Goal: Information Seeking & Learning: Learn about a topic

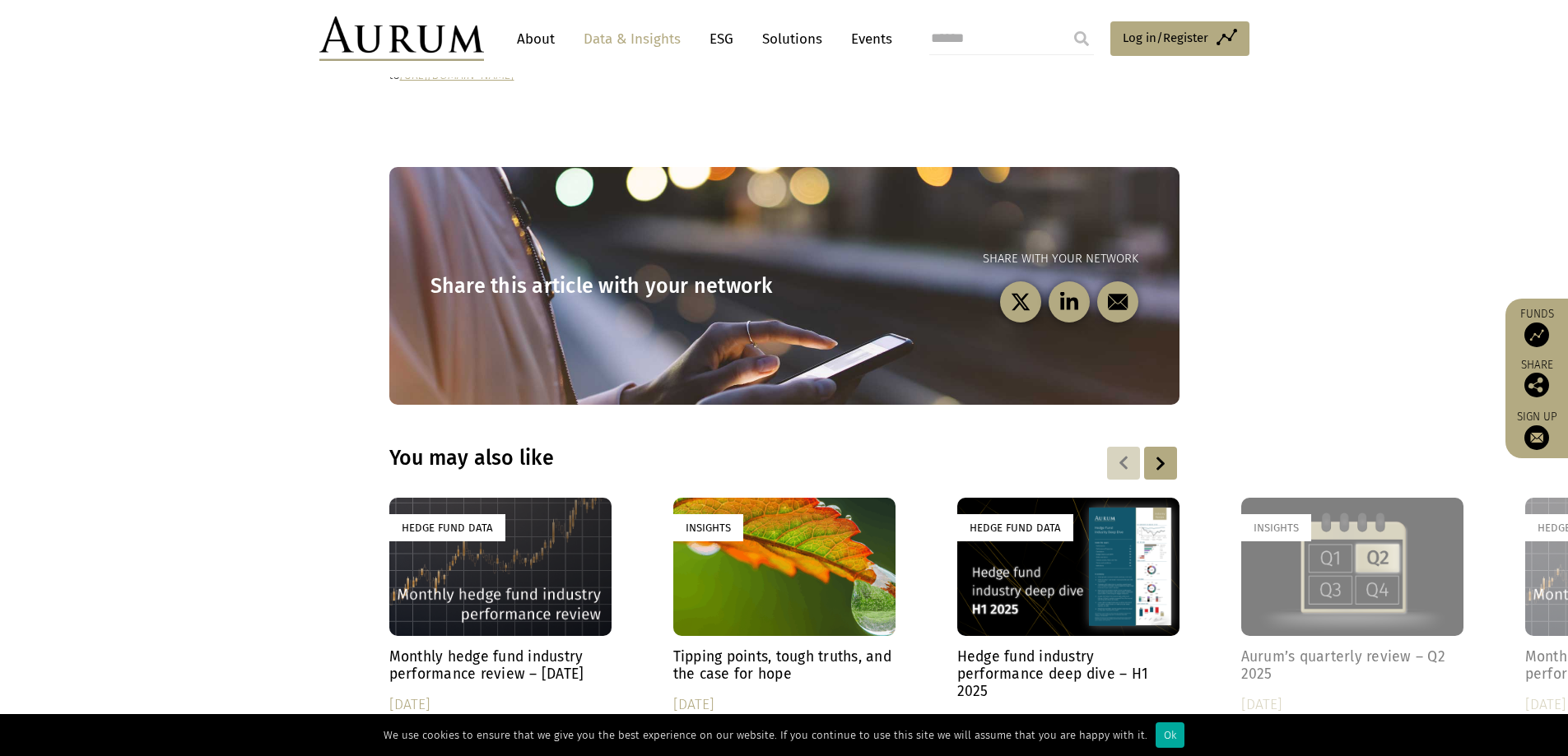
scroll to position [2386, 0]
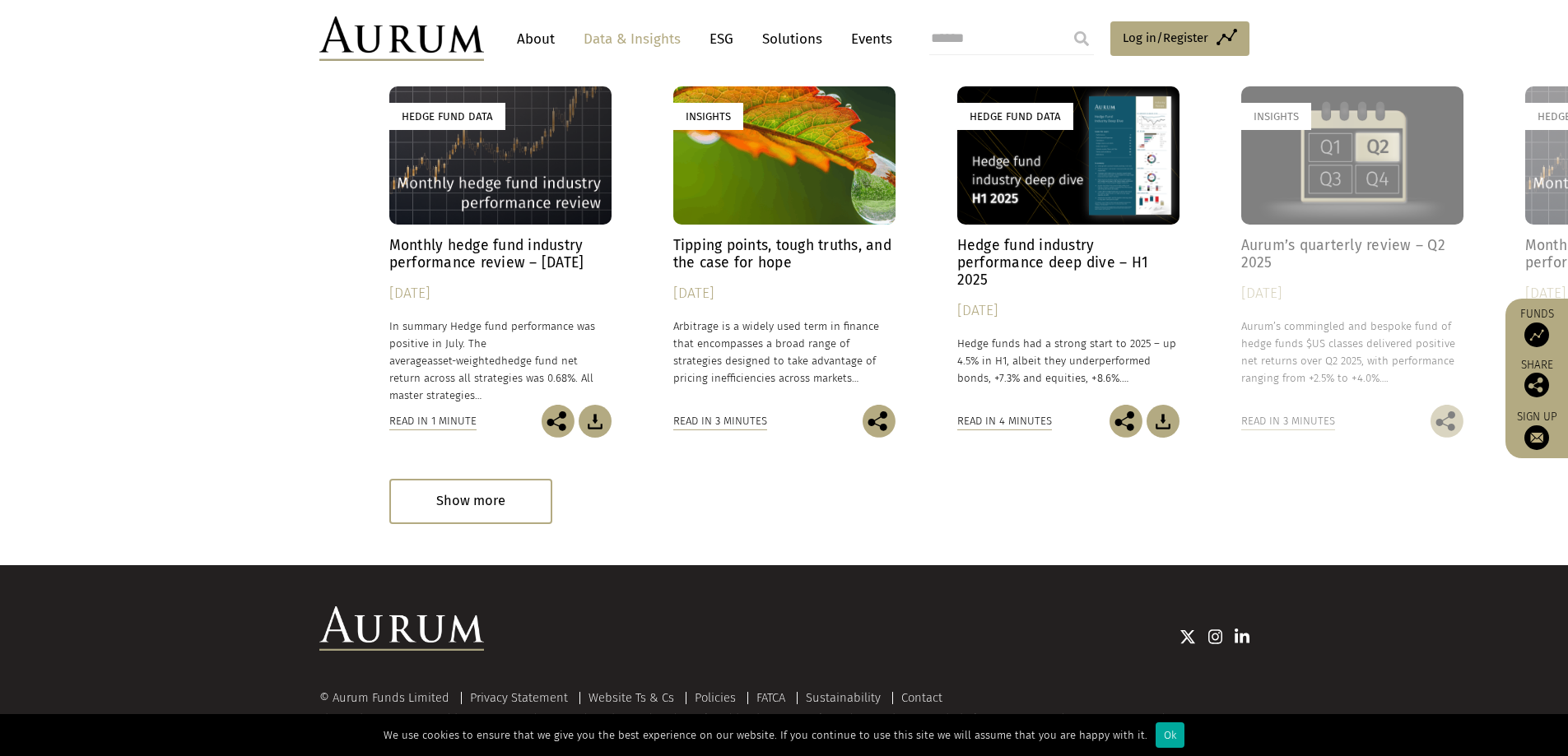
click at [496, 258] on h4 "Monthly hedge fund industry performance review – July 2025" at bounding box center [500, 254] width 222 height 34
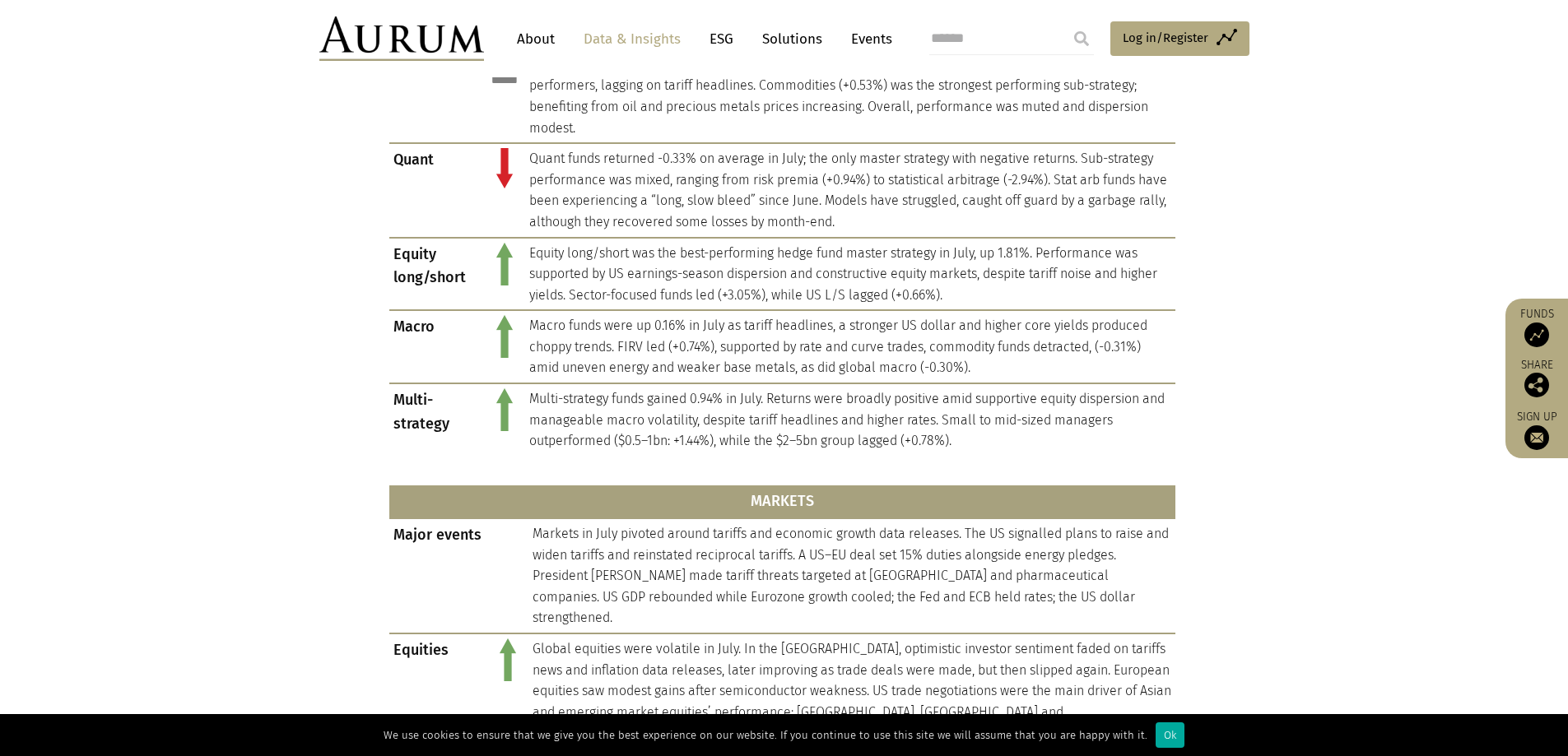
scroll to position [823, 0]
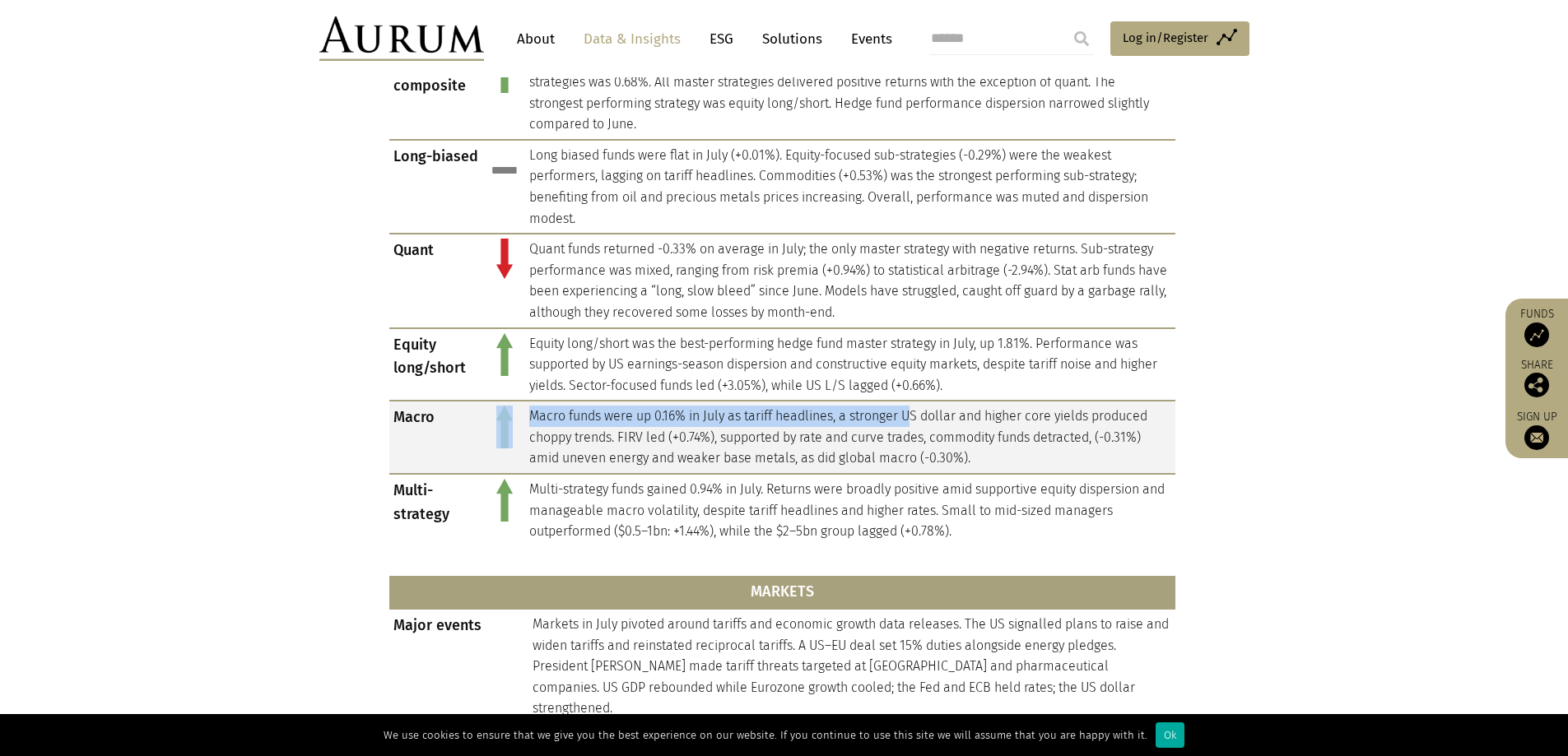
drag, startPoint x: 523, startPoint y: 427, endPoint x: 917, endPoint y: 426, distance: 394.0
click at [917, 426] on tr "Macro Macro funds were up 0.16% in July as tariff headlines, a stronger US doll…" at bounding box center [781, 437] width 786 height 73
click at [917, 426] on td "Macro funds were up 0.16% in July as tariff headlines, a stronger US dollar and…" at bounding box center [850, 437] width 650 height 73
click at [883, 420] on td "Macro funds were up 0.16% in July as tariff headlines, a stronger US dollar and…" at bounding box center [850, 437] width 650 height 73
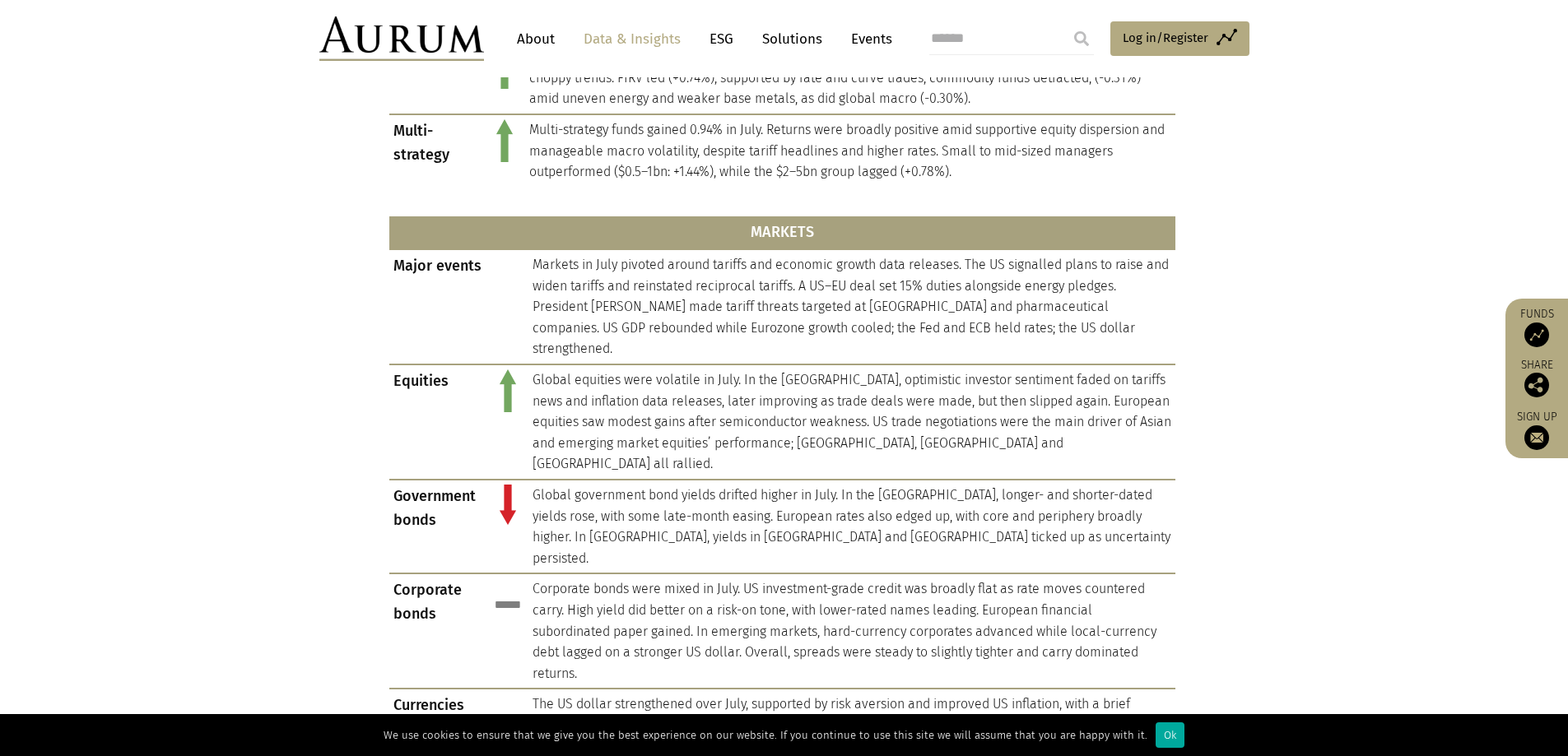
scroll to position [1234, 0]
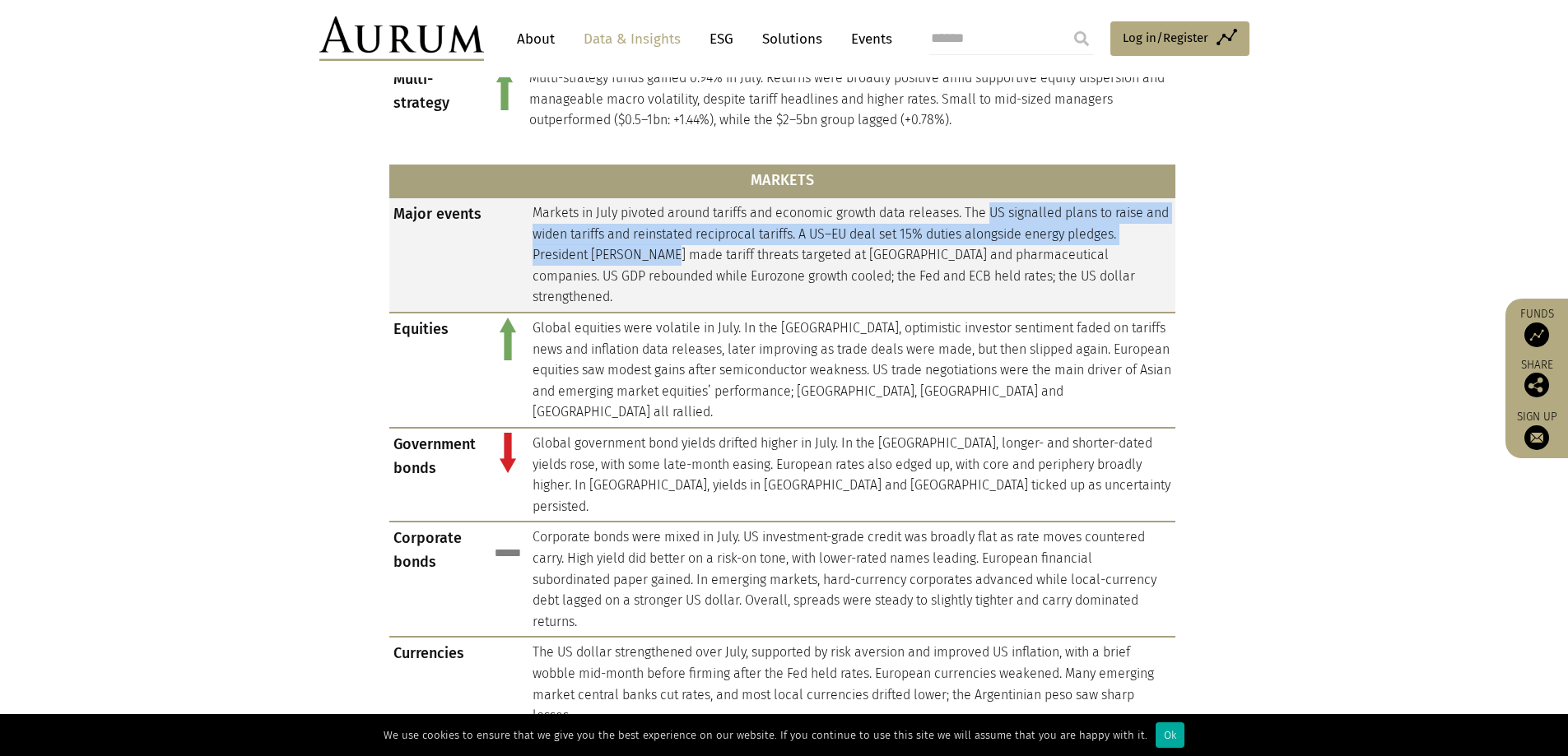
drag, startPoint x: 993, startPoint y: 212, endPoint x: 675, endPoint y: 252, distance: 320.5
click at [675, 252] on td "Markets in July pivoted around tariffs and economic growth data releases. The U…" at bounding box center [851, 254] width 647 height 115
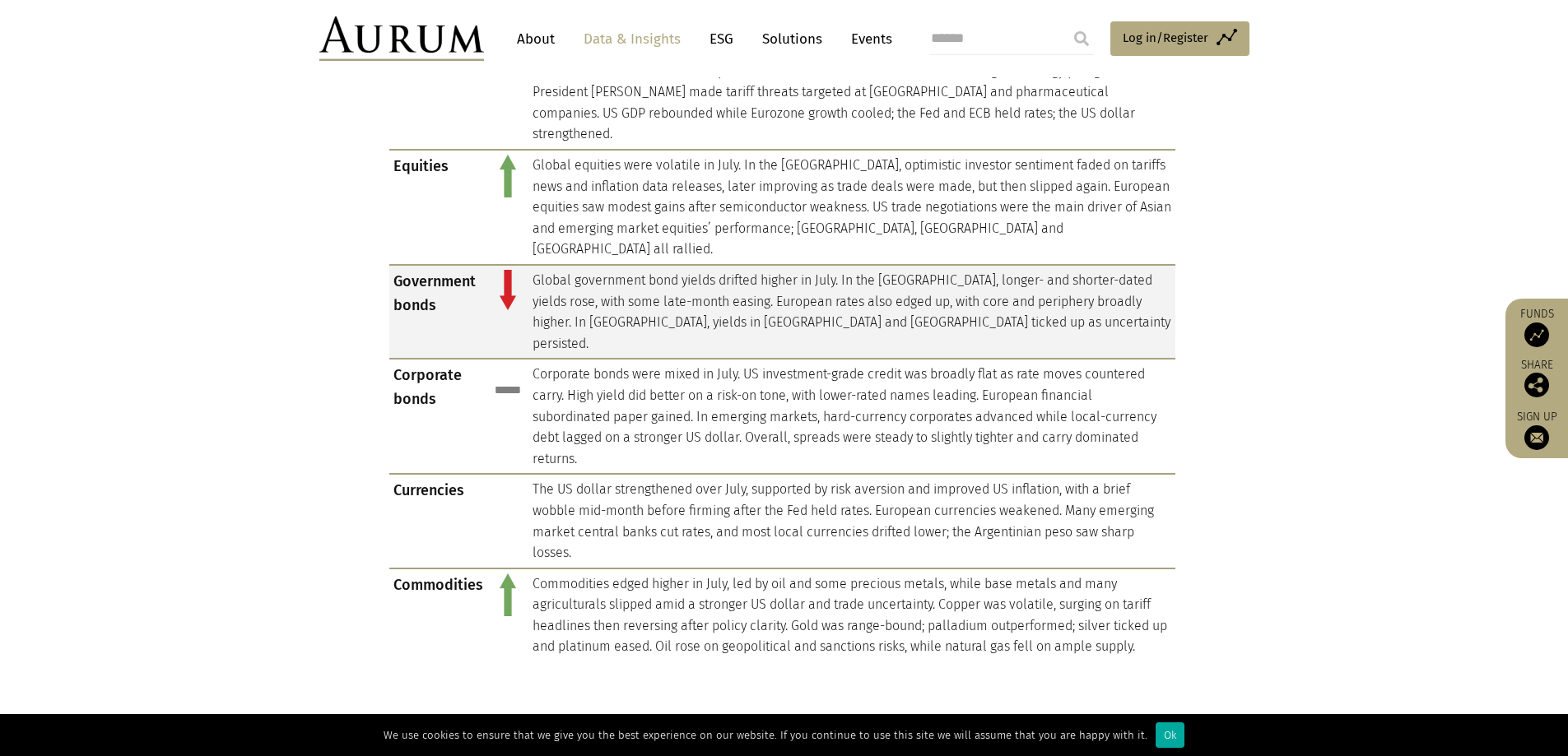
scroll to position [1399, 0]
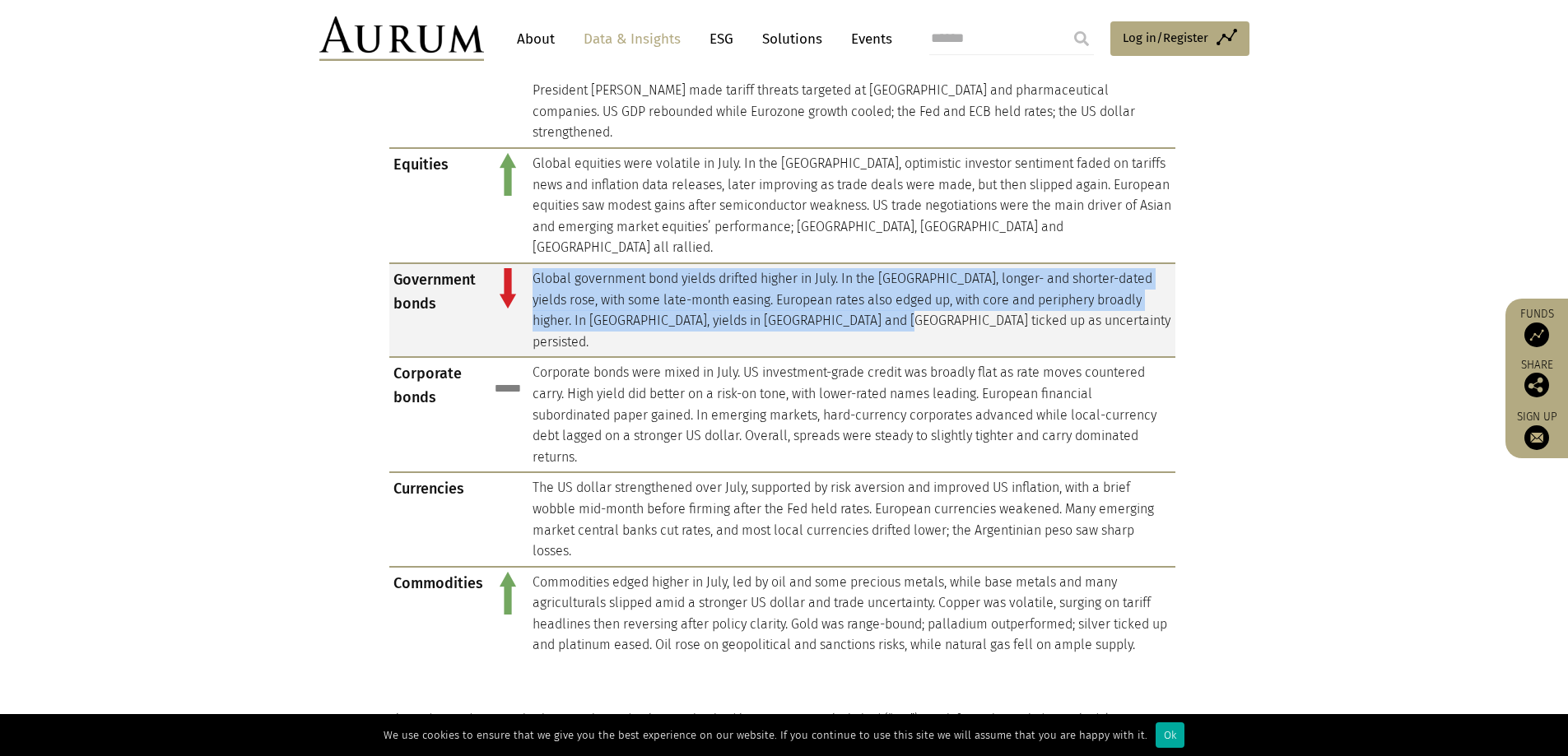
drag, startPoint x: 533, startPoint y: 233, endPoint x: 893, endPoint y: 284, distance: 363.6
click at [893, 284] on td "Global government bond yields drifted higher in July. In the [GEOGRAPHIC_DATA],…" at bounding box center [851, 310] width 647 height 94
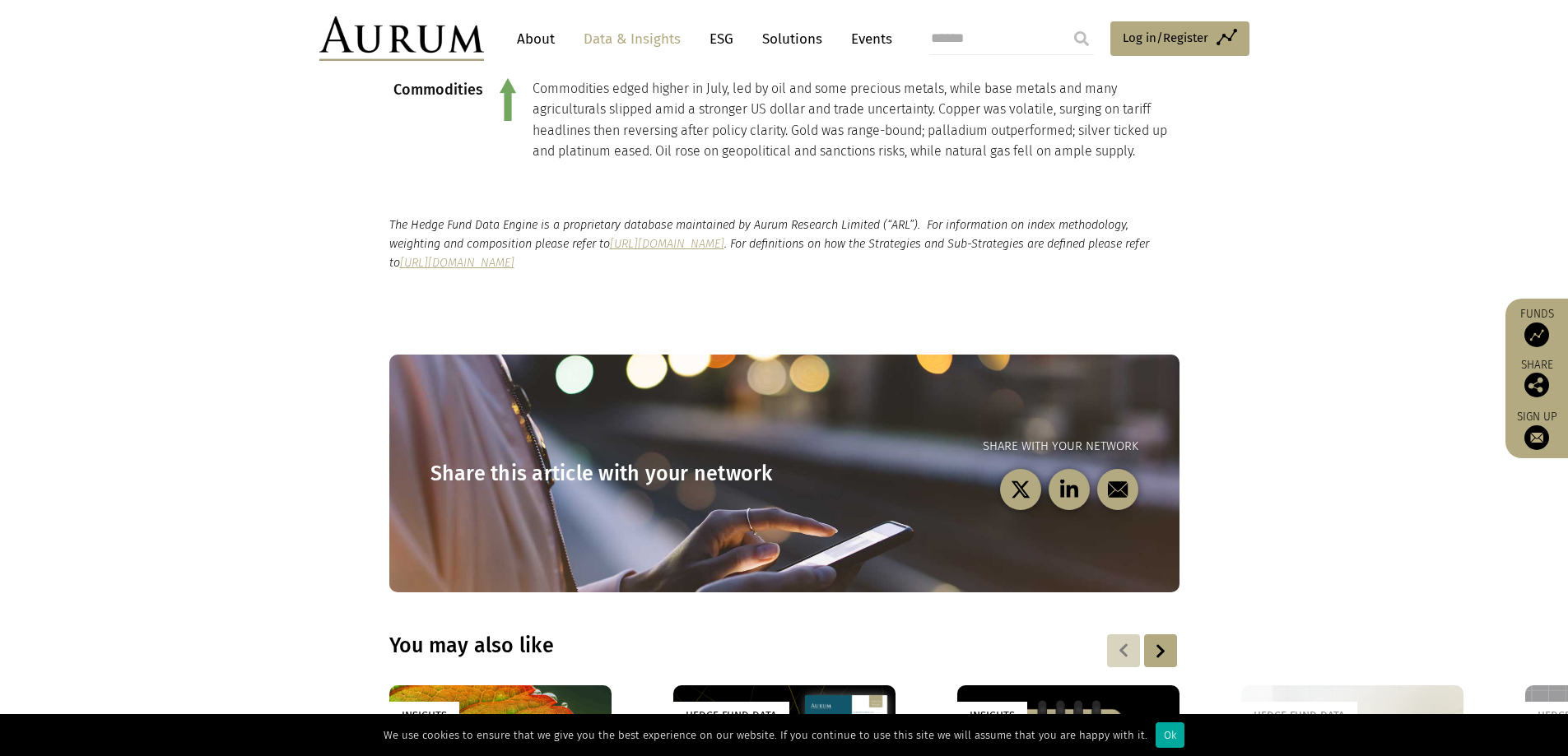
scroll to position [2304, 0]
